Goal: Information Seeking & Learning: Learn about a topic

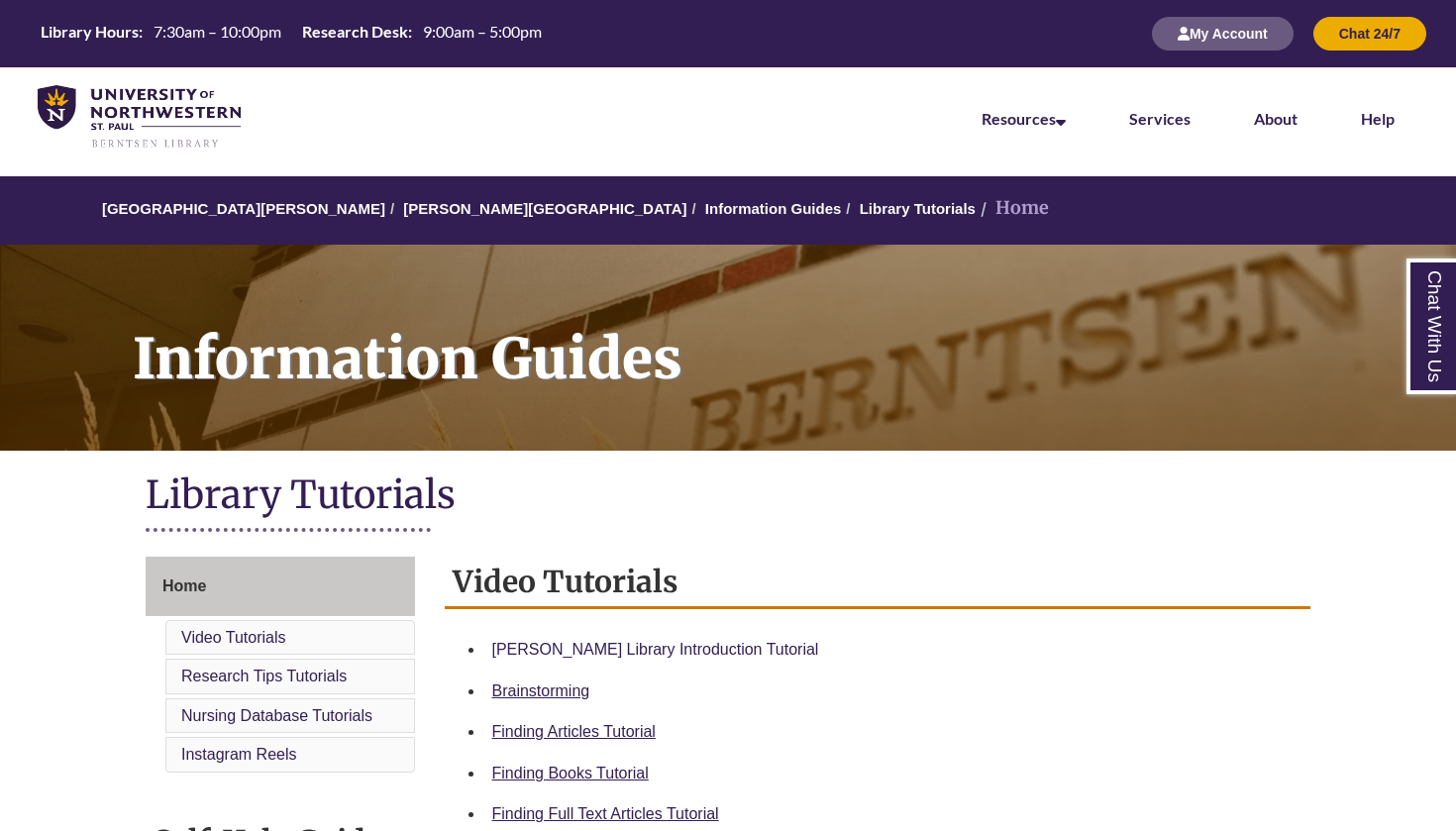
click at [692, 645] on link "Berntsen Library Introduction Tutorial" at bounding box center [656, 648] width 327 height 17
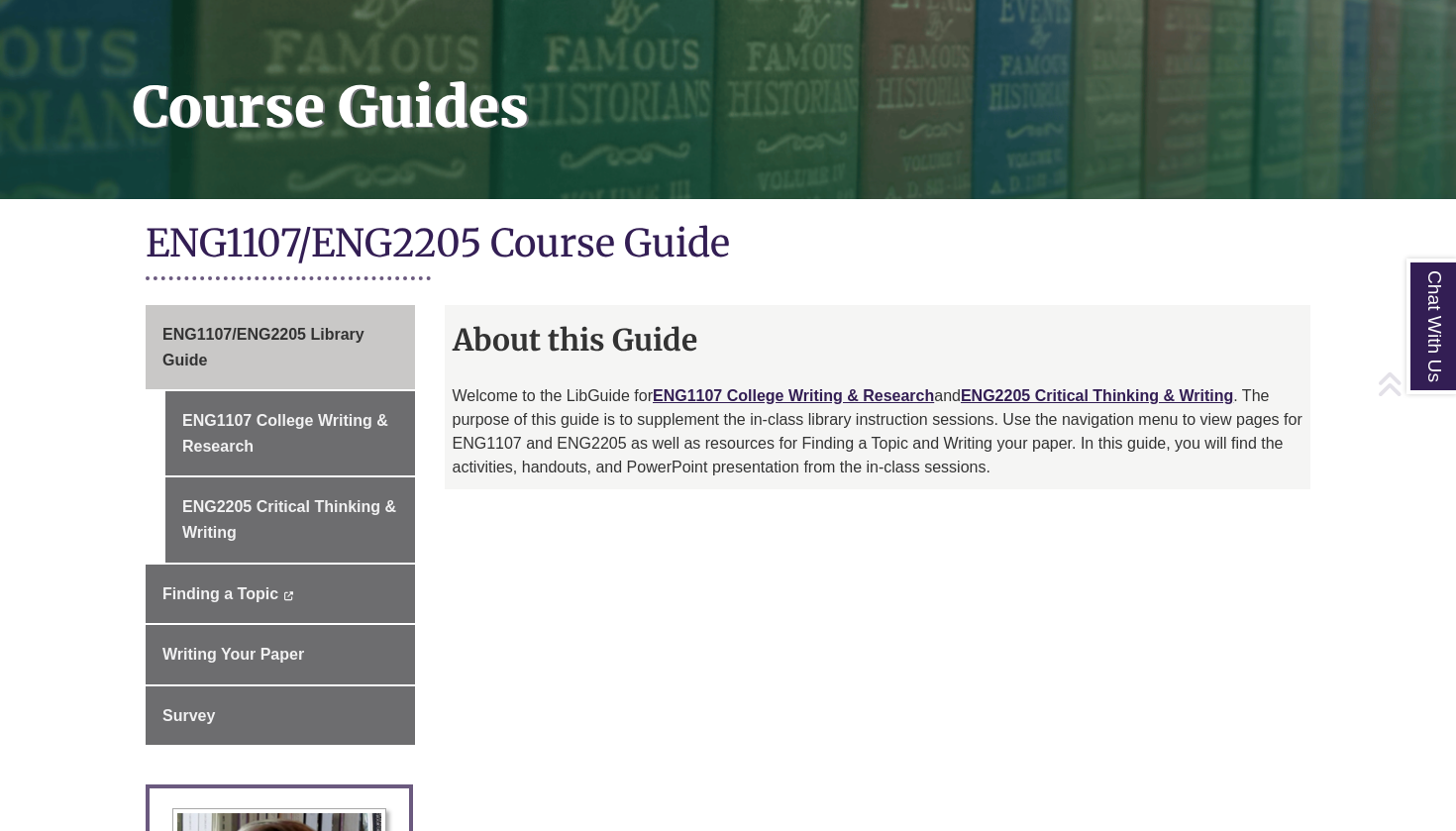
scroll to position [261, 0]
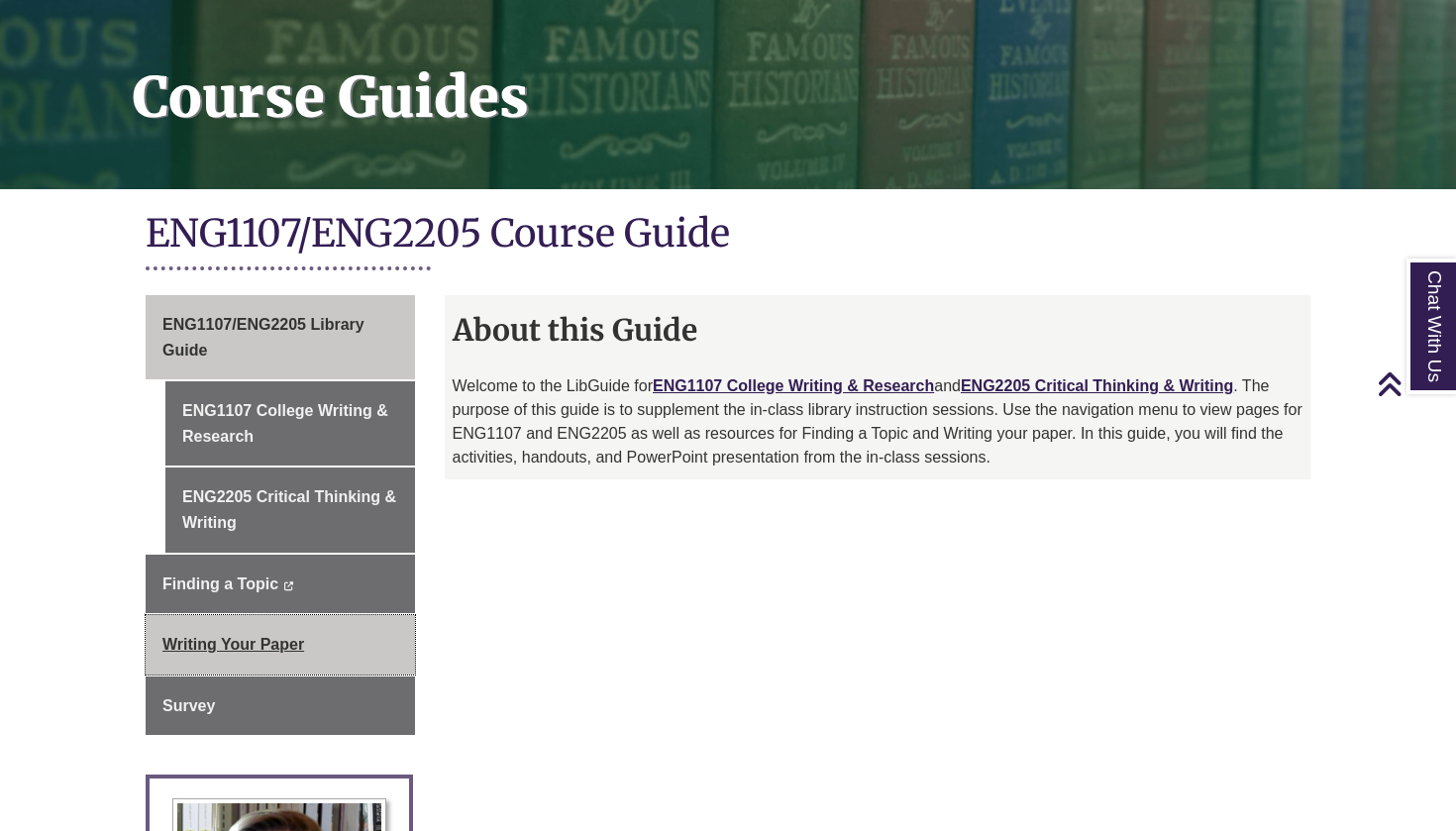
click at [345, 649] on link "Writing Your Paper" at bounding box center [280, 645] width 269 height 60
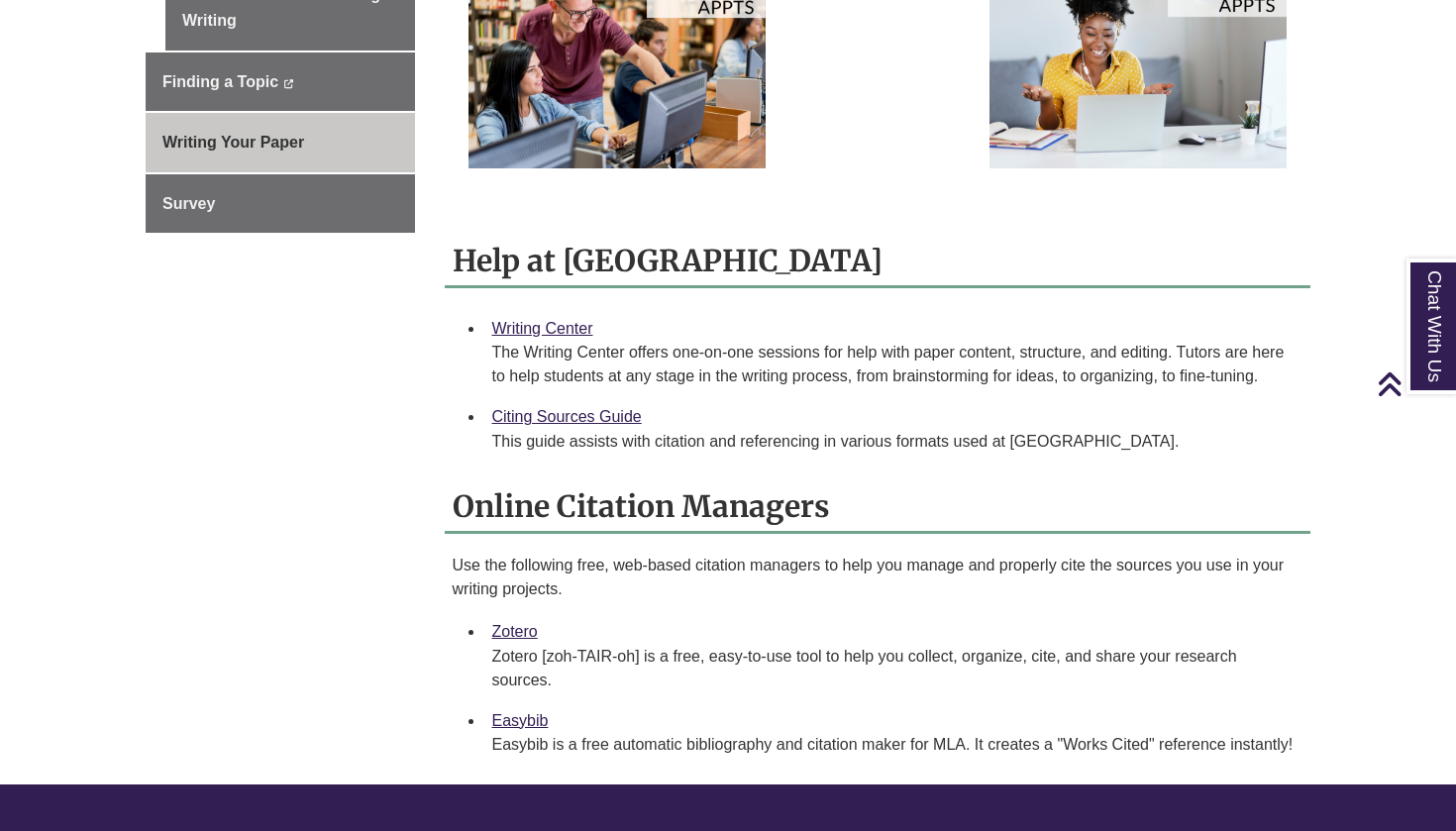
scroll to position [607, 0]
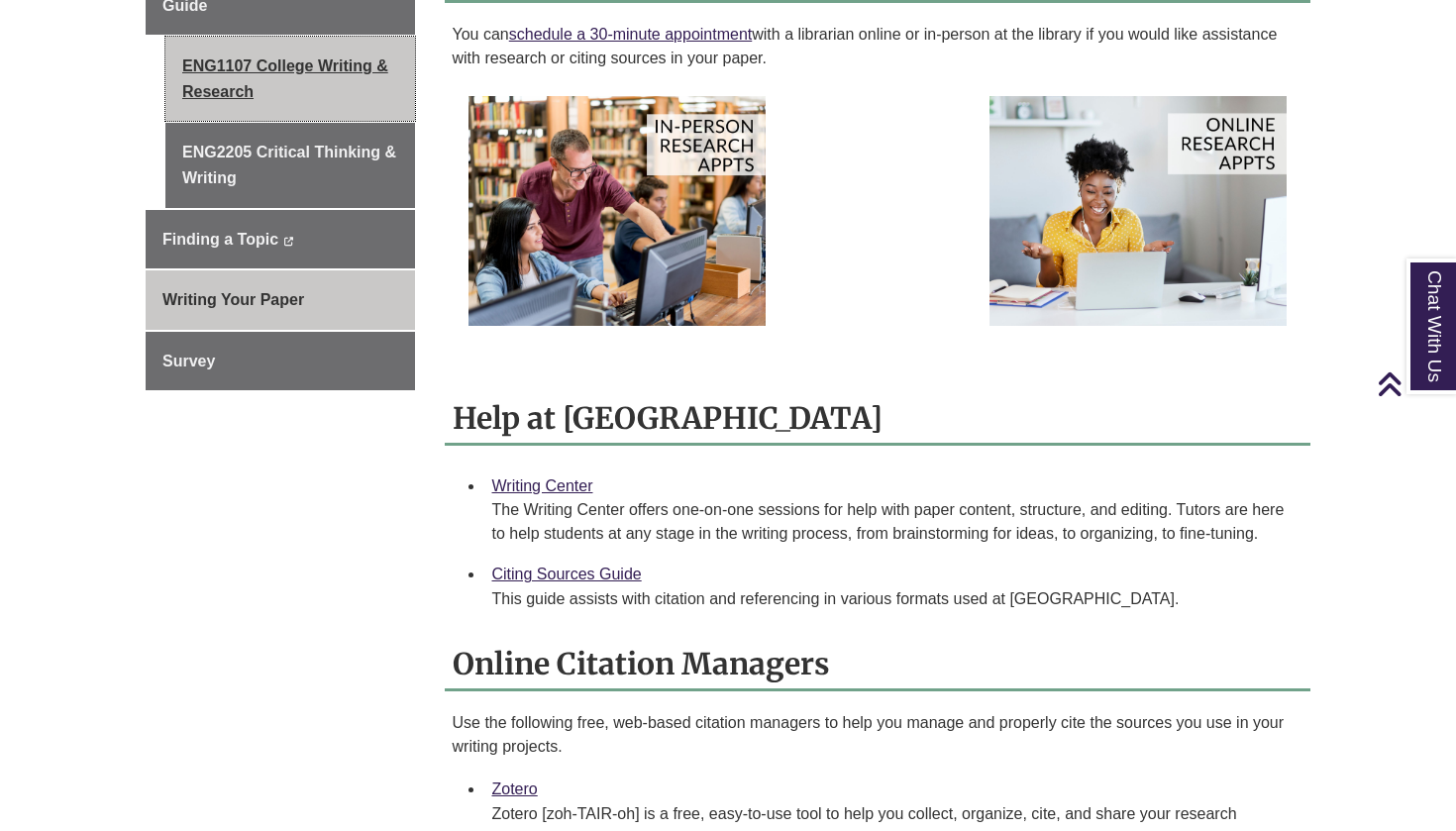
click at [296, 109] on link "ENG1107 College Writing & Research" at bounding box center [290, 79] width 249 height 84
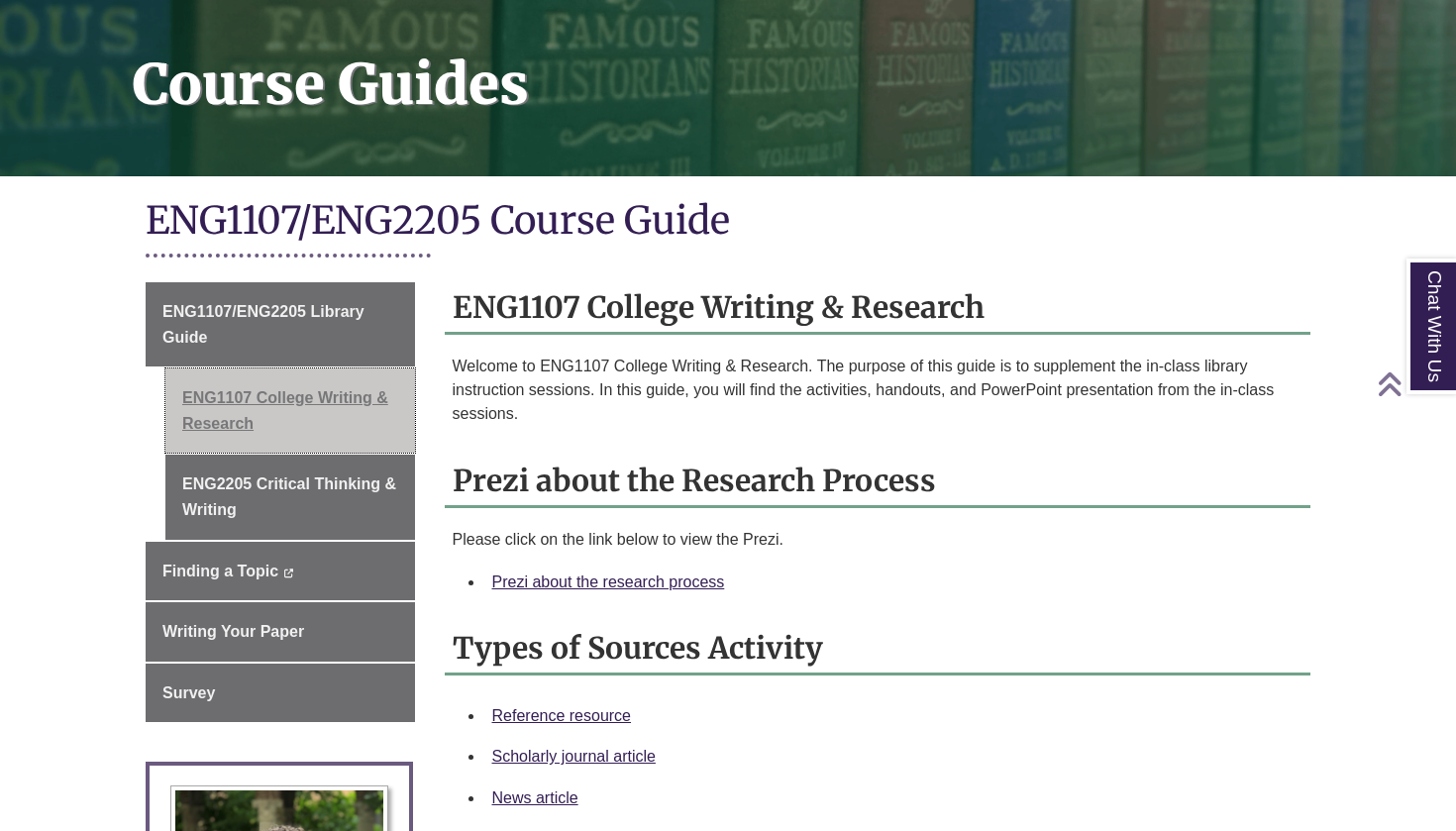
scroll to position [289, 0]
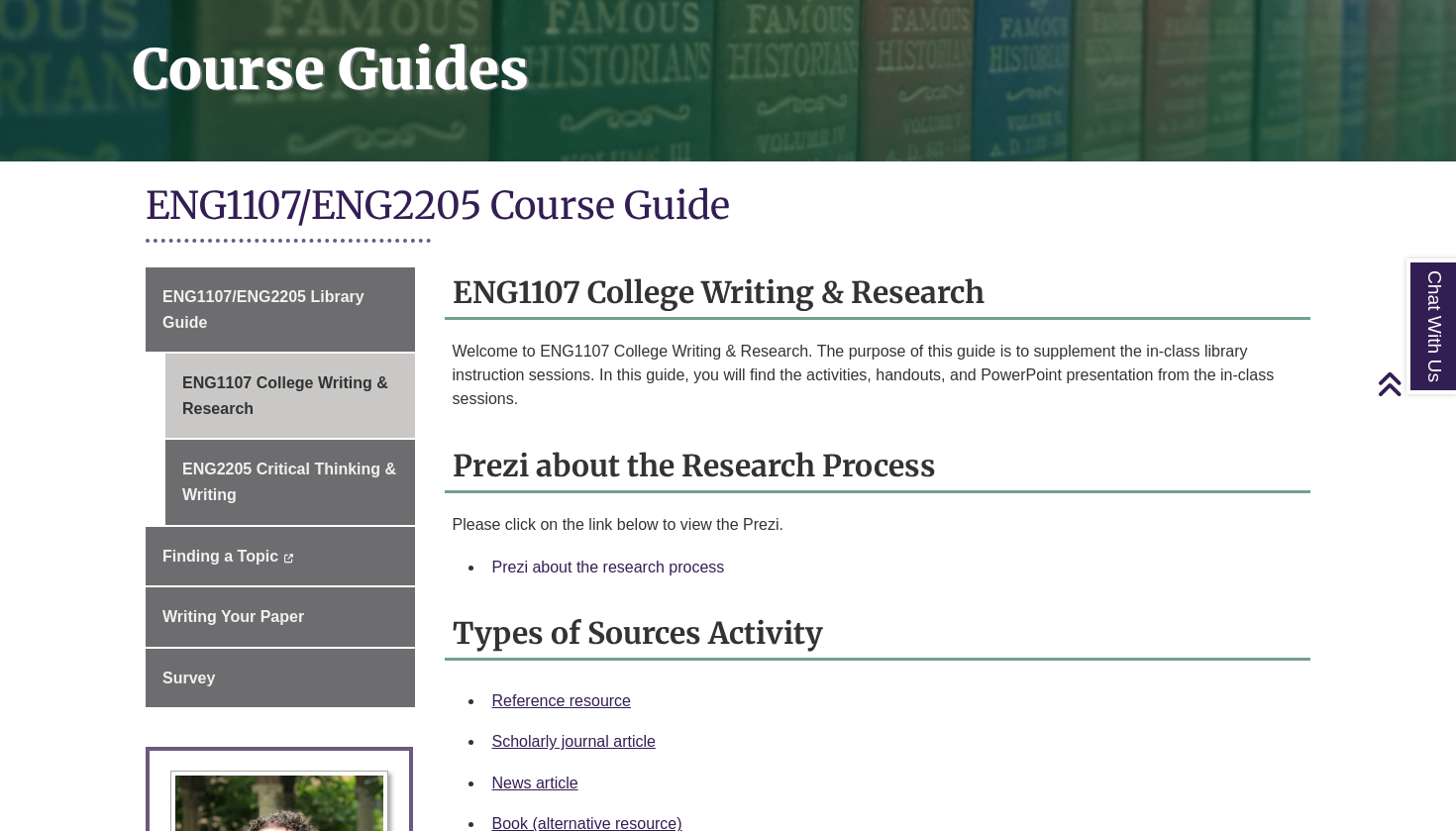
click at [574, 567] on link "Prezi about the research process" at bounding box center [608, 567] width 232 height 17
